Goal: Task Accomplishment & Management: Complete application form

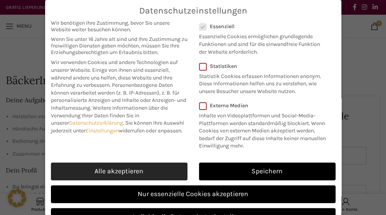
click at [124, 178] on link "Alle akzeptieren" at bounding box center [119, 171] width 136 height 18
checkbox input "true"
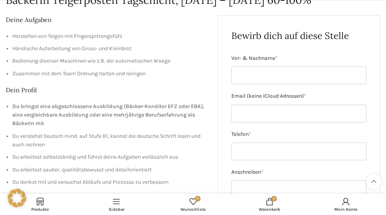
scroll to position [83, 0]
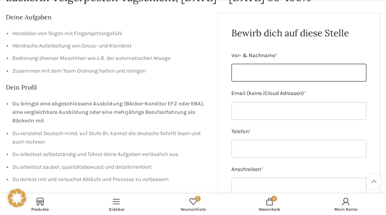
click at [325, 75] on input "Vor- & Nachname *" at bounding box center [298, 73] width 135 height 18
type input "[PERSON_NAME]"
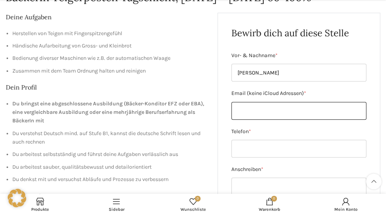
click at [313, 109] on input "Email (keine iCloud Adressen) *" at bounding box center [298, 111] width 135 height 18
type input "[EMAIL_ADDRESS][DOMAIN_NAME]"
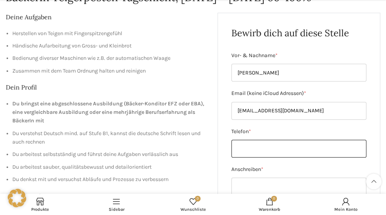
click at [287, 149] on input "Telefon *" at bounding box center [298, 149] width 135 height 18
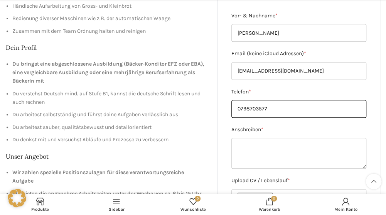
scroll to position [124, 0]
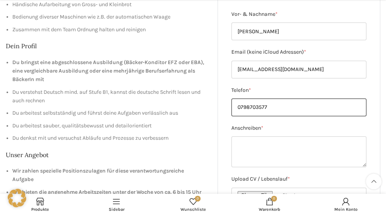
type input "0798703577"
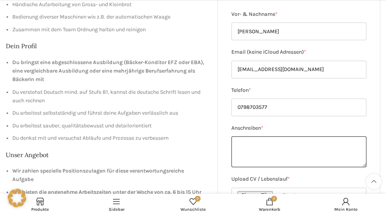
paste textarea "Lore ipsumdo Sita, cons adipisci Elit Seddoeiu tem inc Utlaboree dol Magnaa. En…"
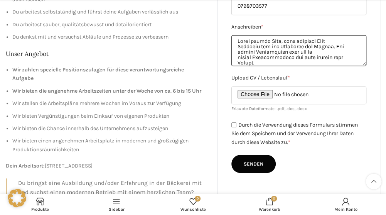
scroll to position [230, 0]
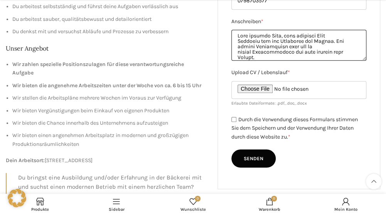
type textarea "Lore ipsumdo Sita, cons adipisci Elit Seddoeiu tem inc Utlaboree dol Magnaa. En…"
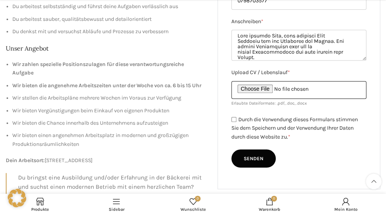
click at [275, 88] on input "Upload CV / Lebenslauf *" at bounding box center [298, 90] width 135 height 18
type input "C:\fakepath\[PERSON_NAME] NEU.pdf"
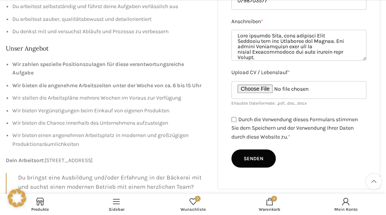
click at [232, 119] on input "Durch die Verwendung dieses Formulars stimmen Sie dem Speichern und der Verwend…" at bounding box center [233, 119] width 5 height 5
checkbox input "true"
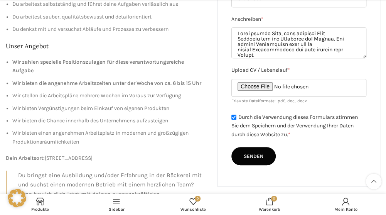
scroll to position [242, 0]
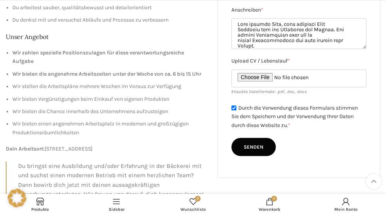
click at [253, 147] on input "Senden" at bounding box center [253, 147] width 44 height 18
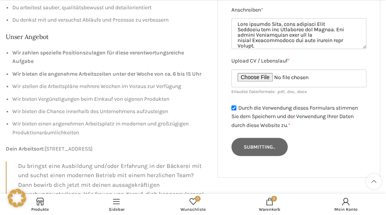
type input "Senden"
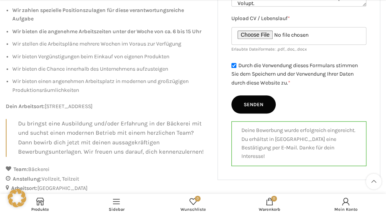
scroll to position [301, 0]
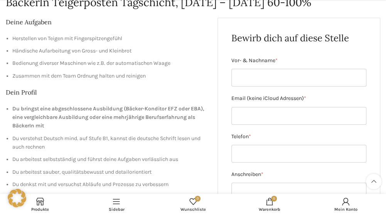
scroll to position [80, 0]
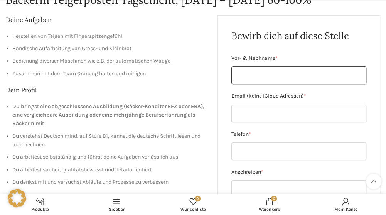
click at [351, 77] on input "Vor- & Nachname *" at bounding box center [298, 75] width 135 height 18
type input "[PERSON_NAME]"
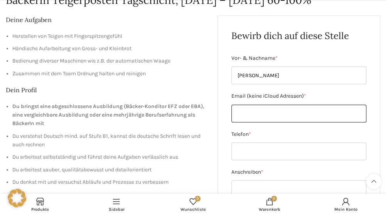
click at [336, 114] on input "Email (keine iCloud Adressen) *" at bounding box center [298, 113] width 135 height 18
type input "[EMAIL_ADDRESS][DOMAIN_NAME]"
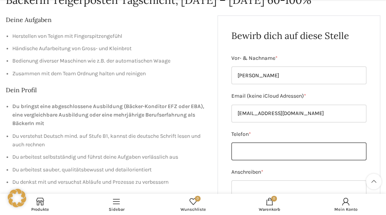
click at [291, 151] on input "Telefon *" at bounding box center [298, 151] width 135 height 18
type input "o"
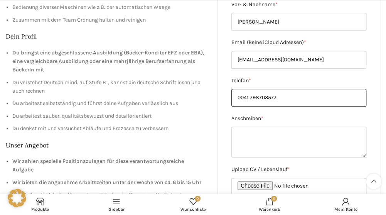
scroll to position [136, 0]
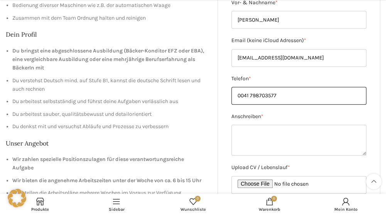
type input "0041 798703577"
